Goal: Task Accomplishment & Management: Manage account settings

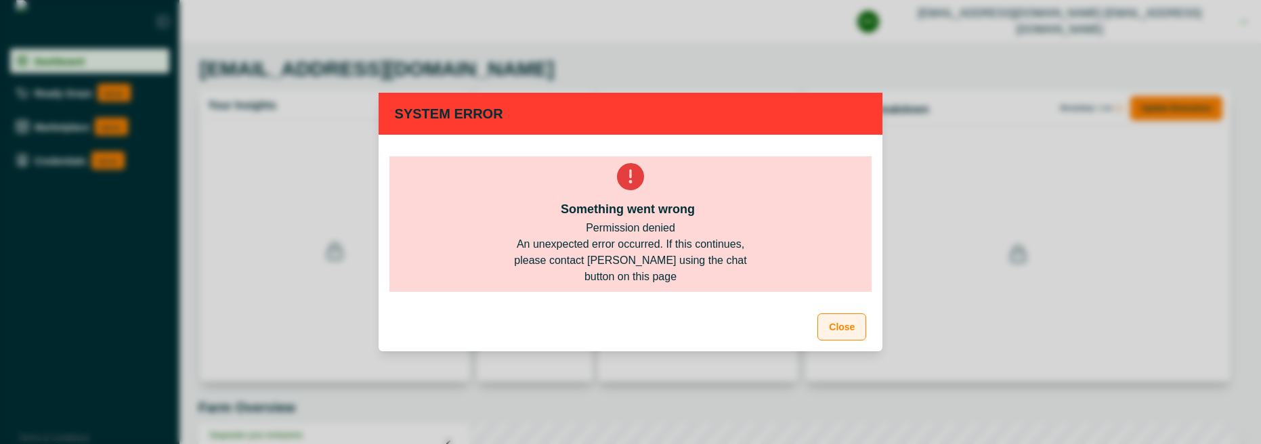
click at [842, 331] on button "Close" at bounding box center [841, 327] width 49 height 27
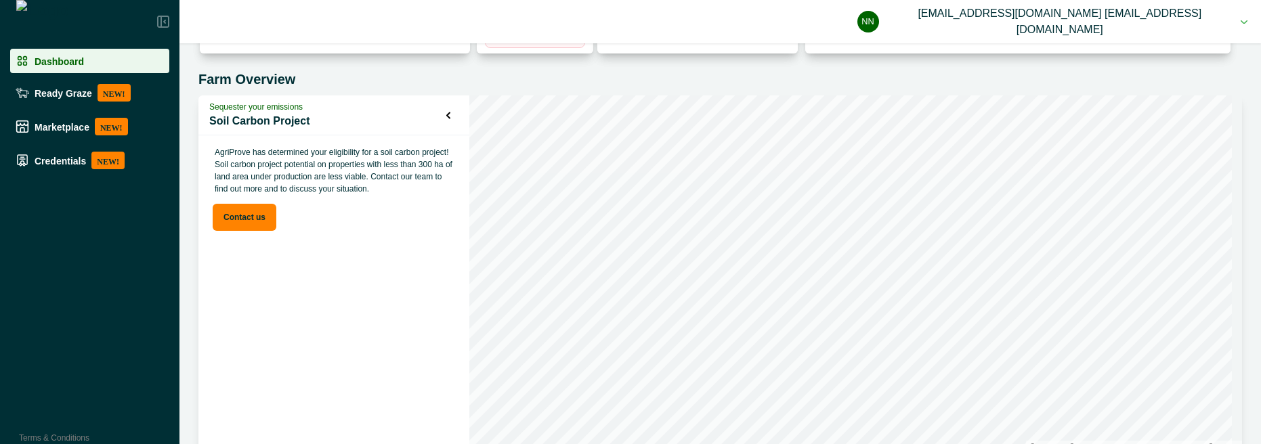
scroll to position [358, 0]
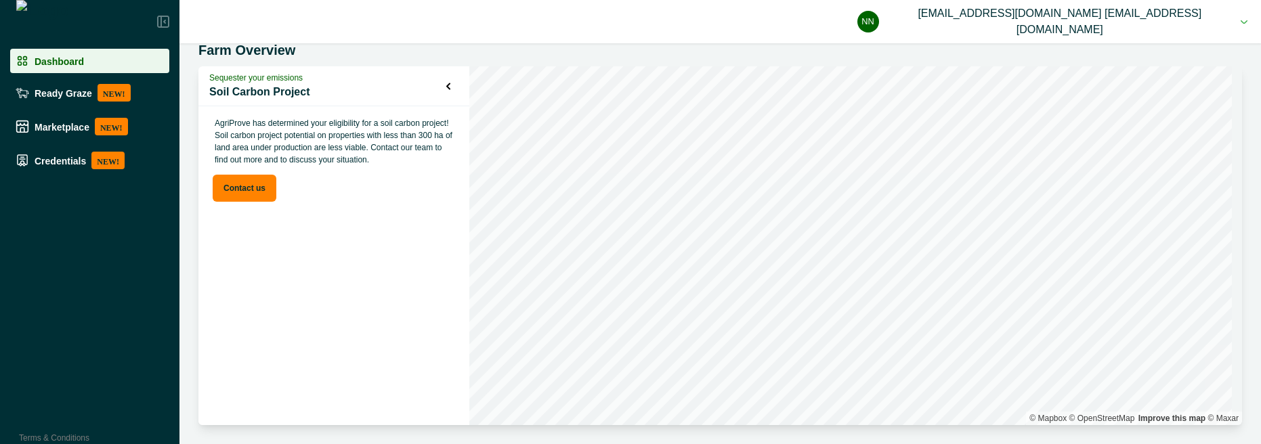
click at [1222, 24] on button "nn [EMAIL_ADDRESS][DOMAIN_NAME] [EMAIL_ADDRESS][DOMAIN_NAME]" at bounding box center [1052, 21] width 390 height 43
click at [1067, 65] on button "Sign out" at bounding box center [1087, 60] width 150 height 22
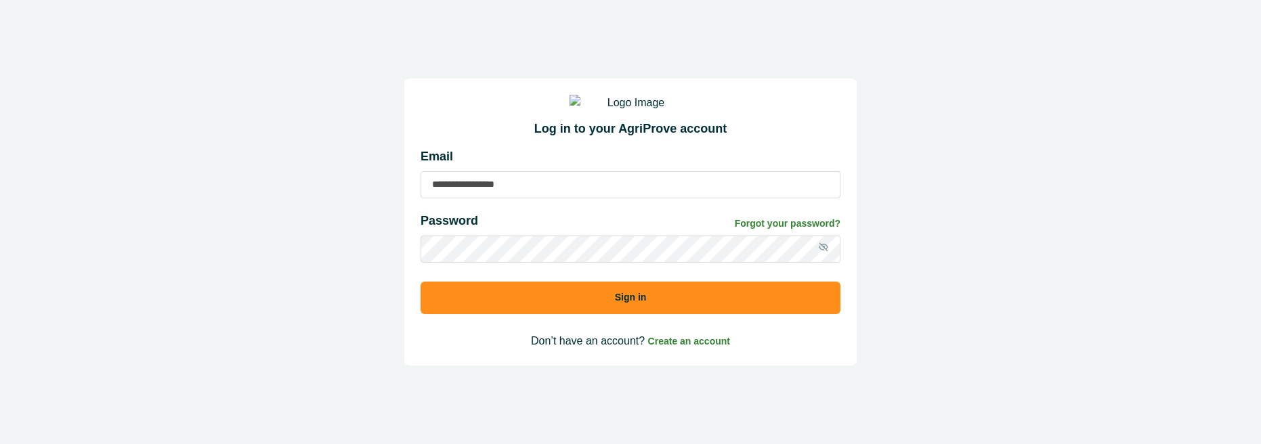
type input "**********"
click at [575, 311] on button "Sign in" at bounding box center [631, 298] width 420 height 33
